Goal: Book appointment/travel/reservation

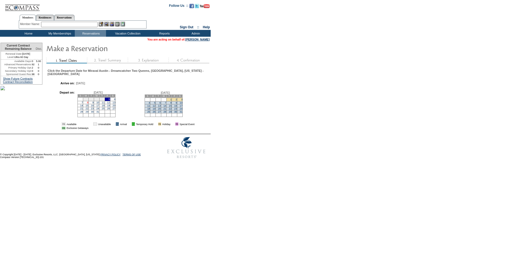
click at [88, 104] on link "8" at bounding box center [87, 102] width 1 height 3
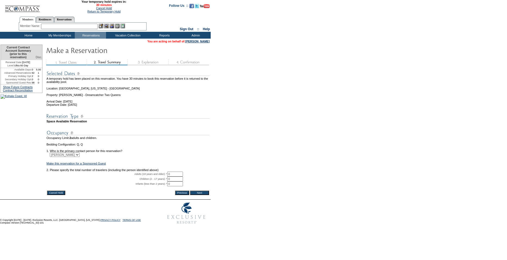
click at [70, 157] on select "Brad Handler Emeri Handler" at bounding box center [65, 154] width 30 height 4
select select "57800"
click at [51, 157] on select "Brad Handler Emeri Handler" at bounding box center [65, 154] width 30 height 4
click at [83, 157] on td "Brad Handler Emeri Handler" at bounding box center [127, 154] width 163 height 4
drag, startPoint x: 72, startPoint y: 162, endPoint x: 70, endPoint y: 164, distance: 3.1
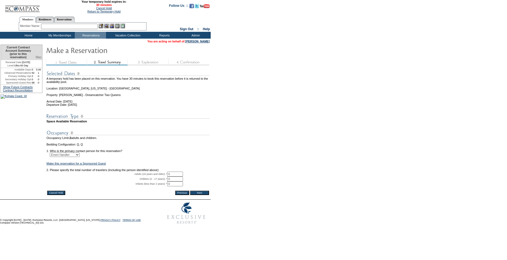
click at [72, 157] on select "Brad Handler Emeri Handler" at bounding box center [65, 154] width 30 height 4
click at [51, 157] on select "Brad Handler Emeri Handler" at bounding box center [65, 154] width 30 height 4
click at [175, 176] on input "0" at bounding box center [175, 173] width 16 height 5
click at [177, 176] on input "0" at bounding box center [175, 173] width 16 height 5
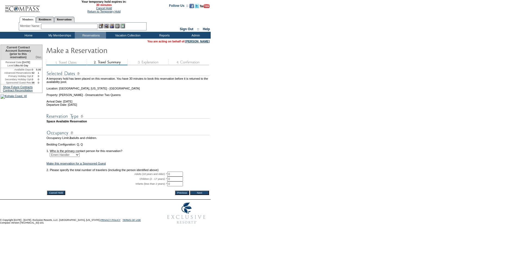
click at [177, 176] on input "0" at bounding box center [175, 173] width 16 height 5
type input "2"
click at [201, 168] on td at bounding box center [127, 166] width 163 height 3
click at [202, 195] on input "Next" at bounding box center [199, 192] width 19 height 4
